Goal: Use online tool/utility: Utilize a website feature to perform a specific function

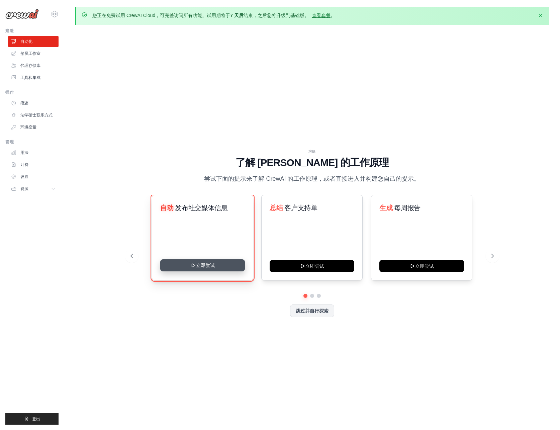
click at [205, 263] on button "立即尝试" at bounding box center [202, 265] width 85 height 12
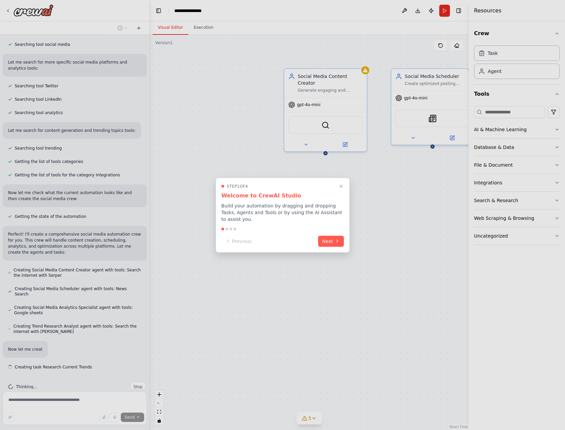
scroll to position [127, 0]
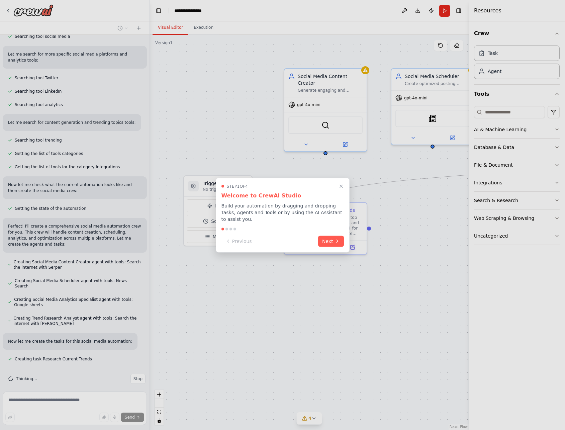
click at [528, 13] on div at bounding box center [282, 215] width 565 height 430
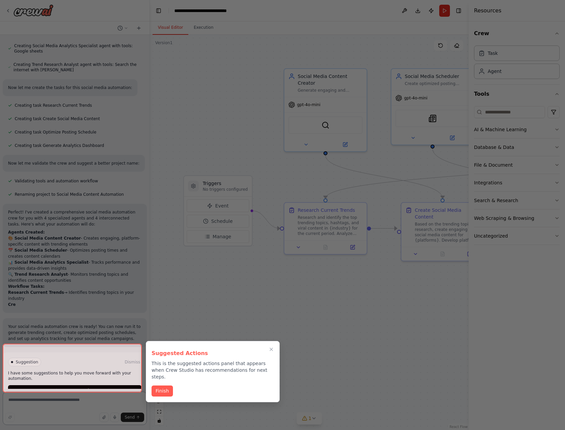
scroll to position [392, 0]
